Goal: Check status: Check status

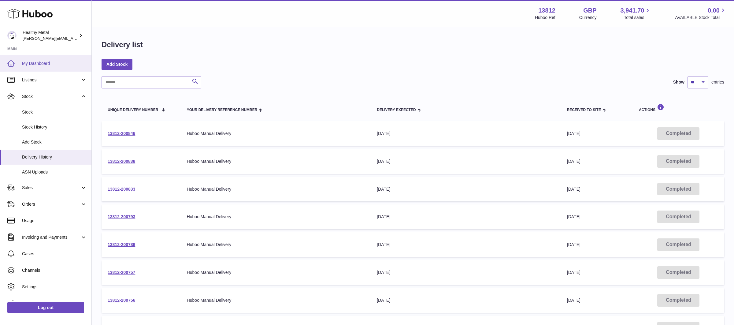
click at [41, 64] on span "My Dashboard" at bounding box center [54, 64] width 65 height 6
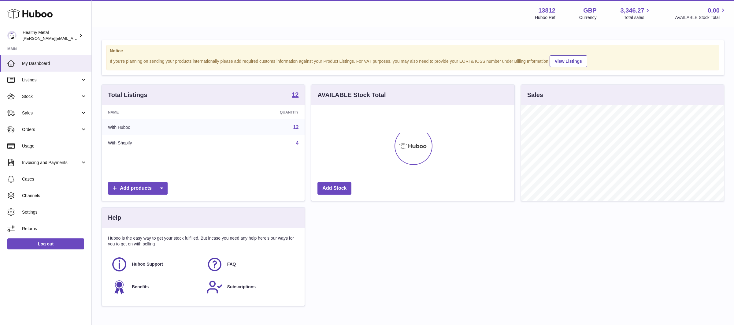
scroll to position [95, 203]
click at [54, 101] on link "Stock" at bounding box center [45, 96] width 91 height 17
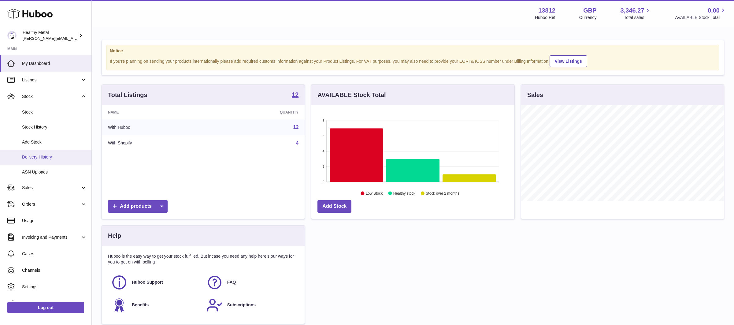
click at [49, 160] on link "Delivery History" at bounding box center [45, 157] width 91 height 15
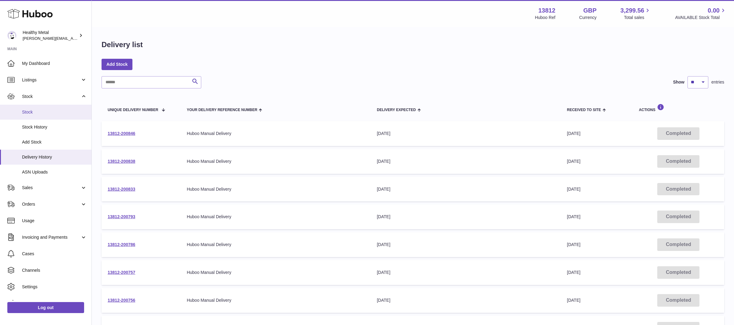
click at [48, 108] on link "Stock" at bounding box center [45, 112] width 91 height 15
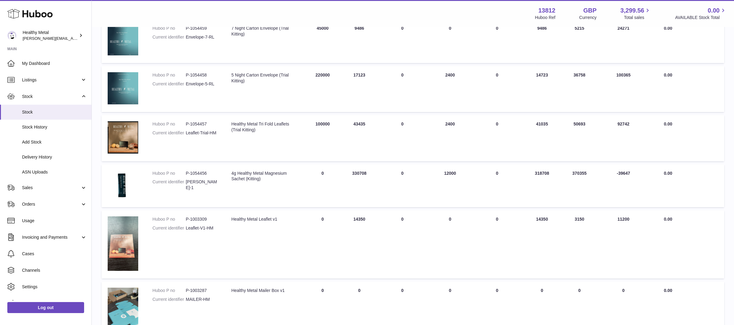
scroll to position [196, 0]
click at [62, 58] on link "My Dashboard" at bounding box center [45, 63] width 91 height 17
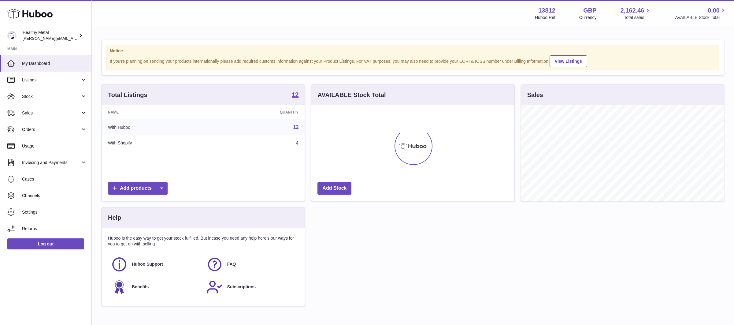
scroll to position [95, 203]
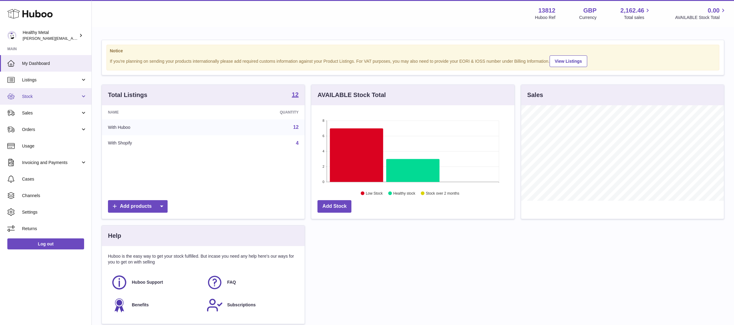
click at [52, 94] on span "Stock" at bounding box center [51, 97] width 58 height 6
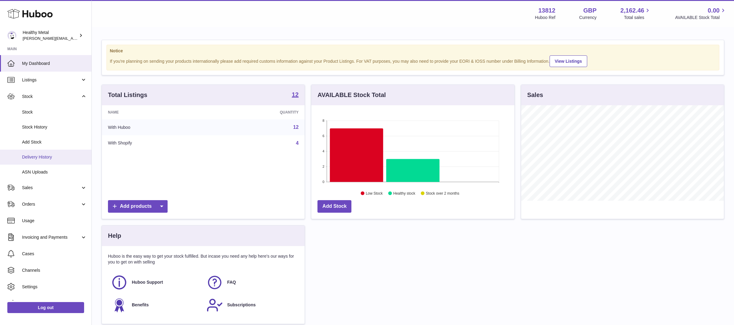
click at [39, 163] on link "Delivery History" at bounding box center [45, 157] width 91 height 15
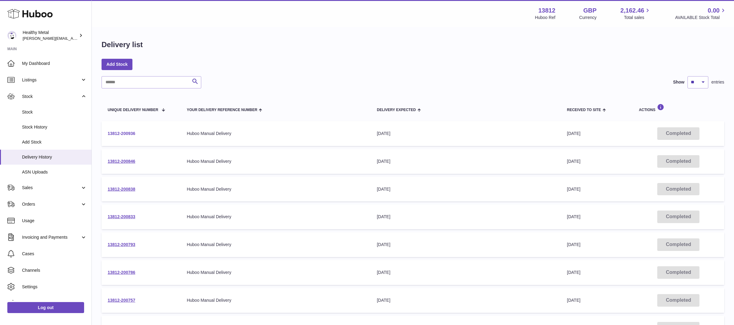
click at [118, 132] on link "13812-200936" at bounding box center [122, 133] width 28 height 5
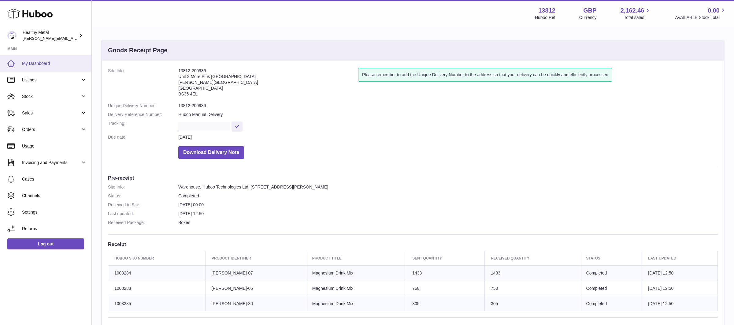
click at [53, 61] on span "My Dashboard" at bounding box center [54, 64] width 65 height 6
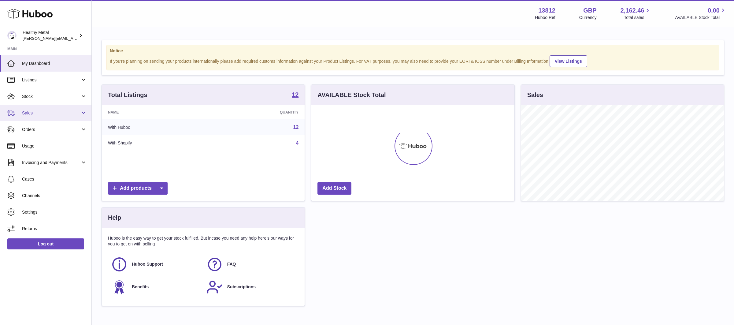
scroll to position [95, 203]
click at [57, 98] on span "Stock" at bounding box center [51, 97] width 58 height 6
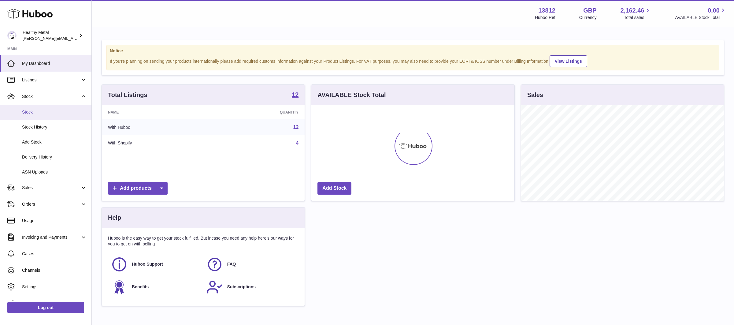
click at [49, 111] on span "Stock" at bounding box center [54, 112] width 65 height 6
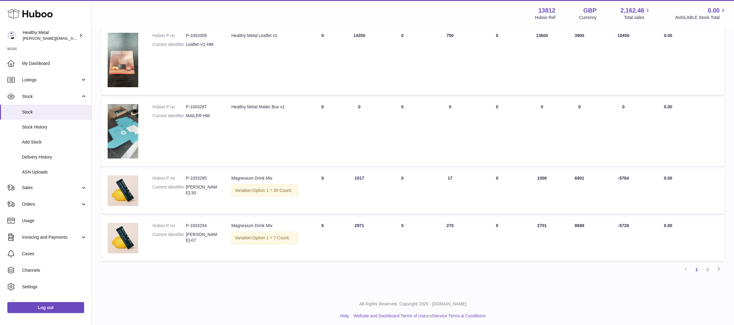
scroll to position [379, 0]
click at [65, 65] on span "My Dashboard" at bounding box center [54, 64] width 65 height 6
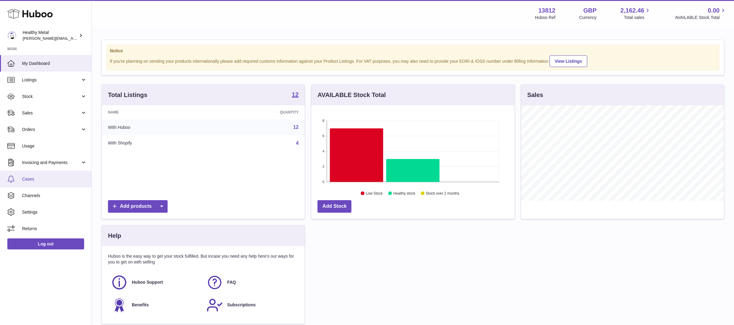
scroll to position [95, 203]
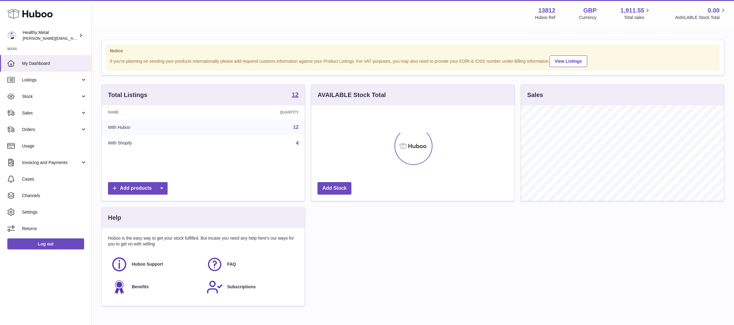
scroll to position [95, 203]
